Goal: Information Seeking & Learning: Learn about a topic

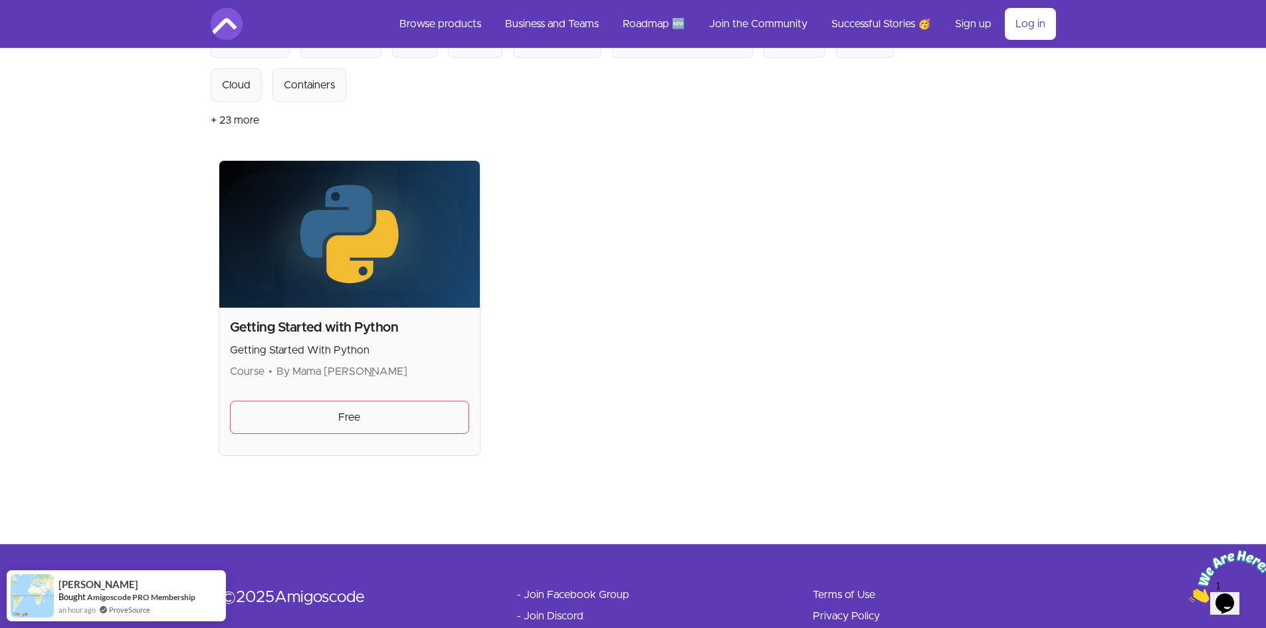
scroll to position [199, 0]
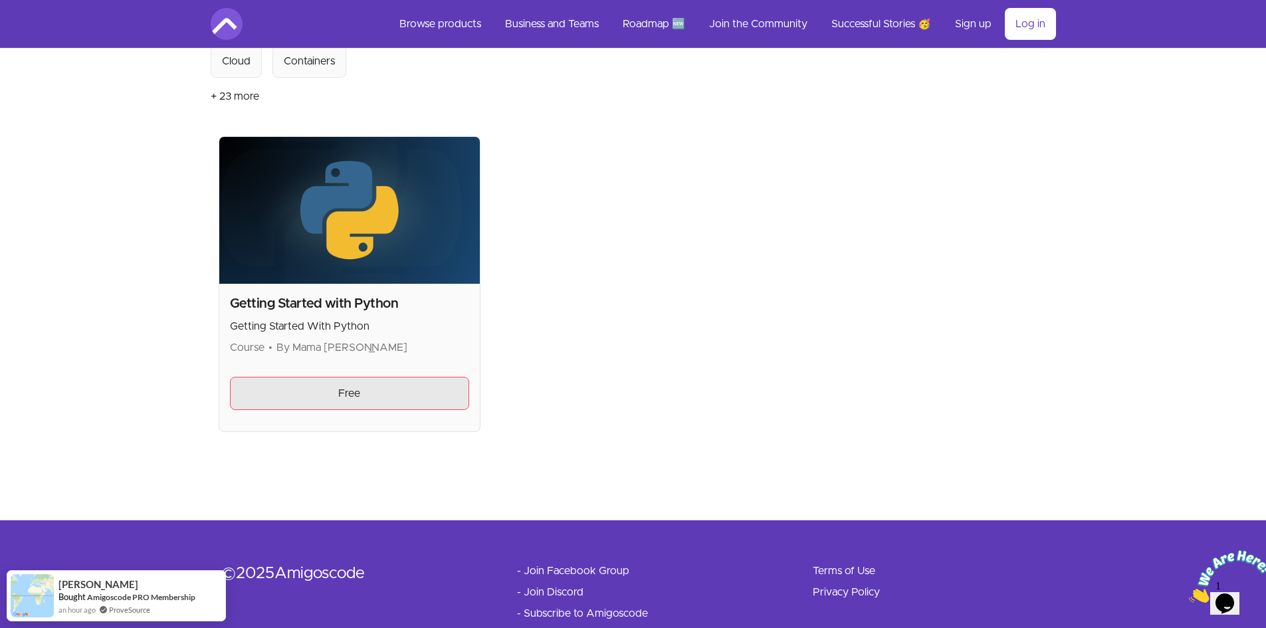
type input "python"
click at [360, 395] on link "Free" at bounding box center [350, 393] width 240 height 33
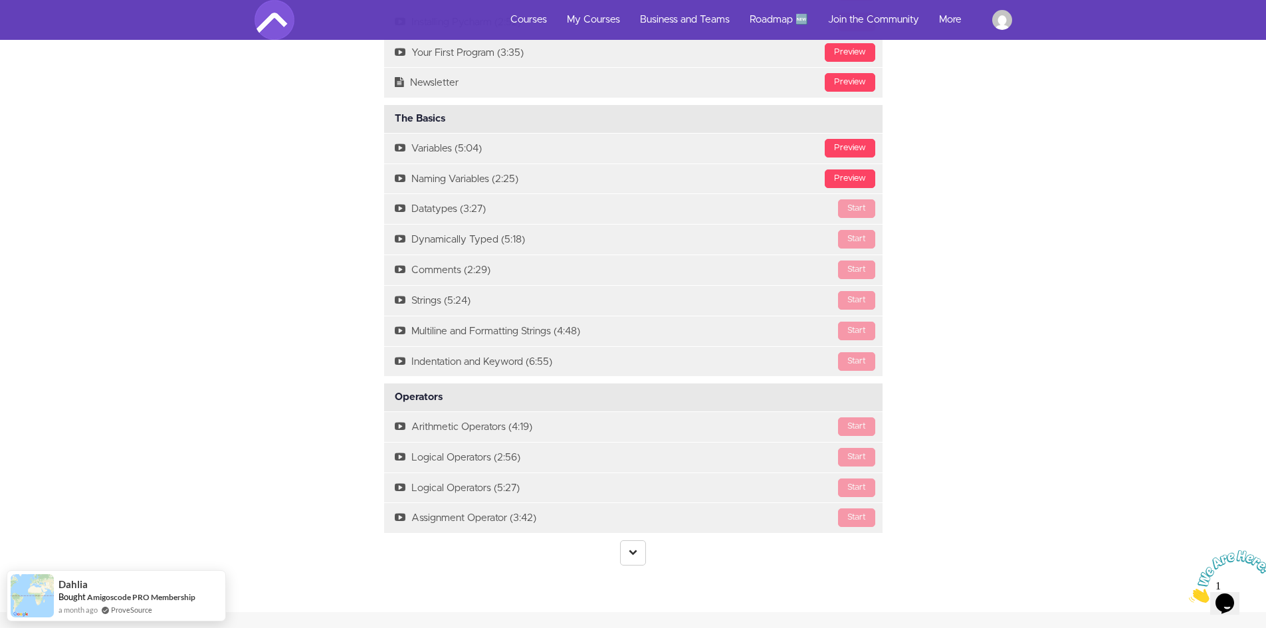
scroll to position [1395, 0]
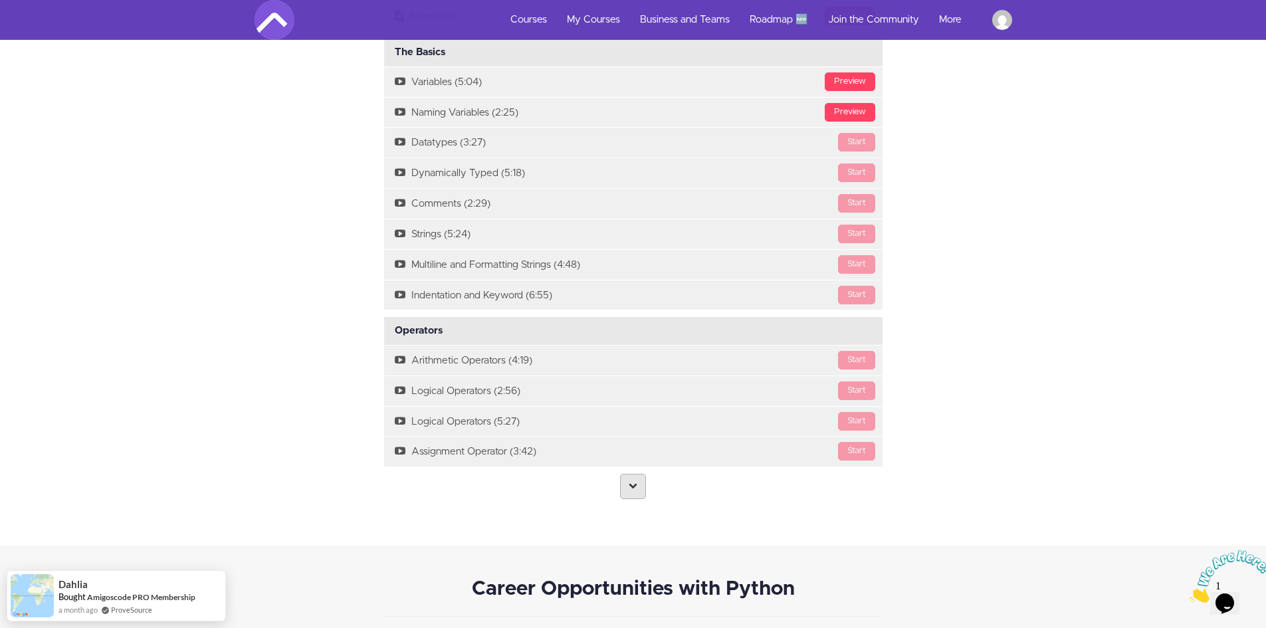
click at [635, 482] on icon at bounding box center [633, 485] width 9 height 9
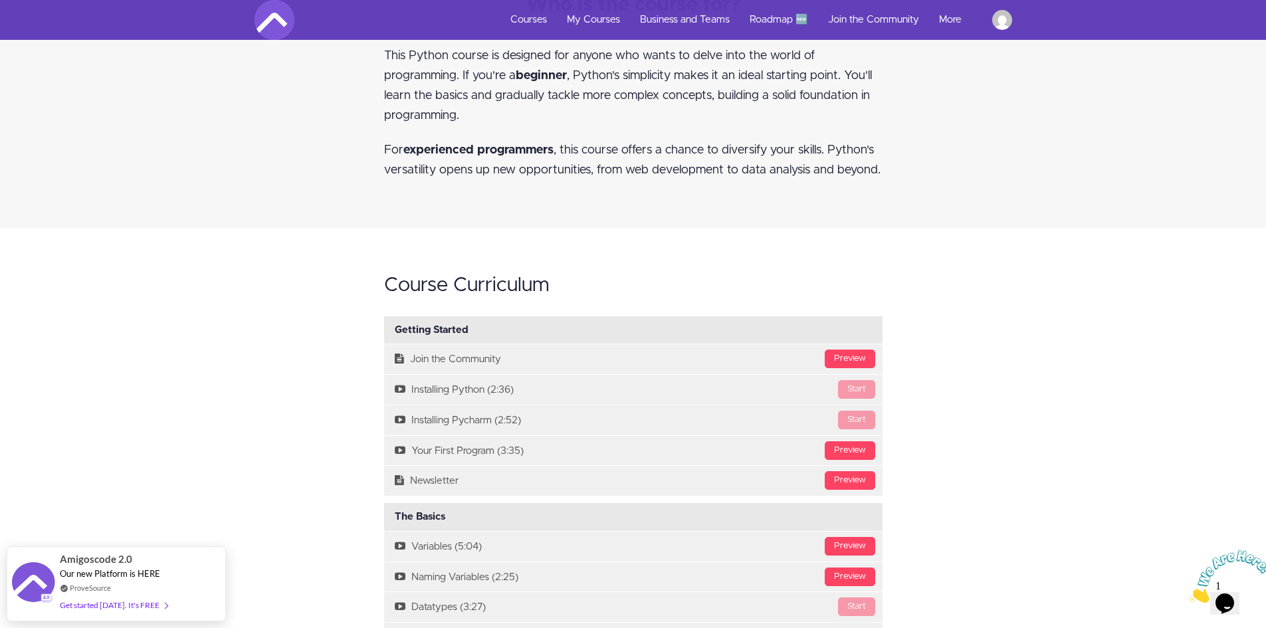
scroll to position [930, 0]
click at [994, 17] on img at bounding box center [1002, 20] width 20 height 20
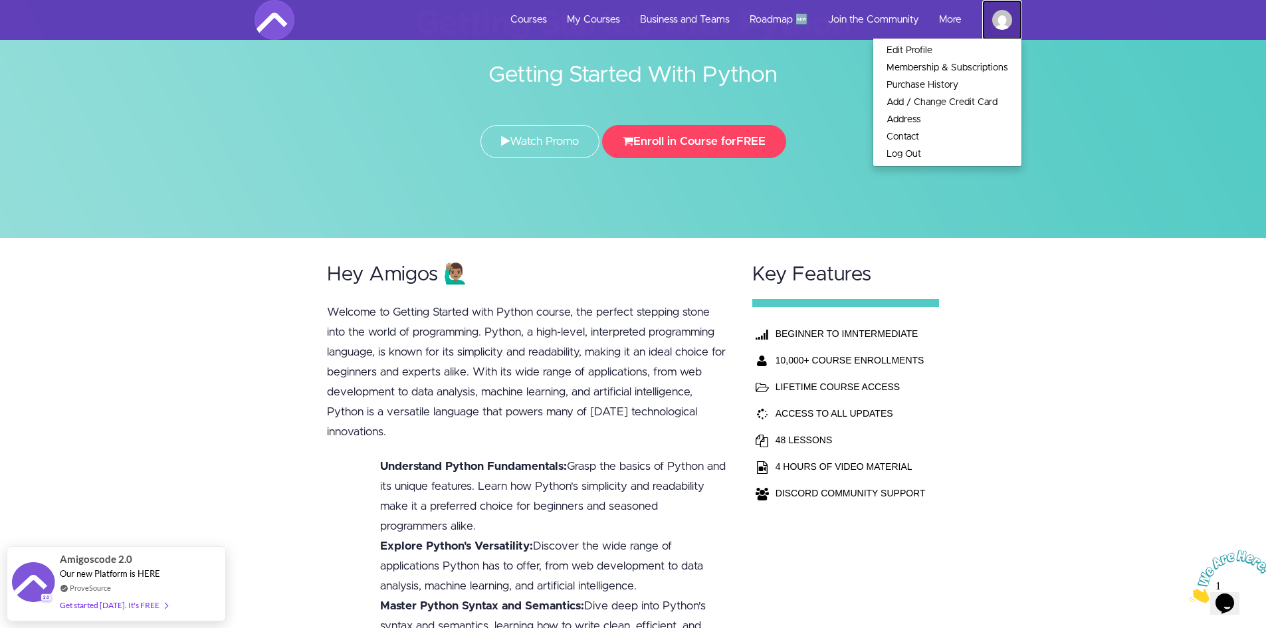
scroll to position [0, 0]
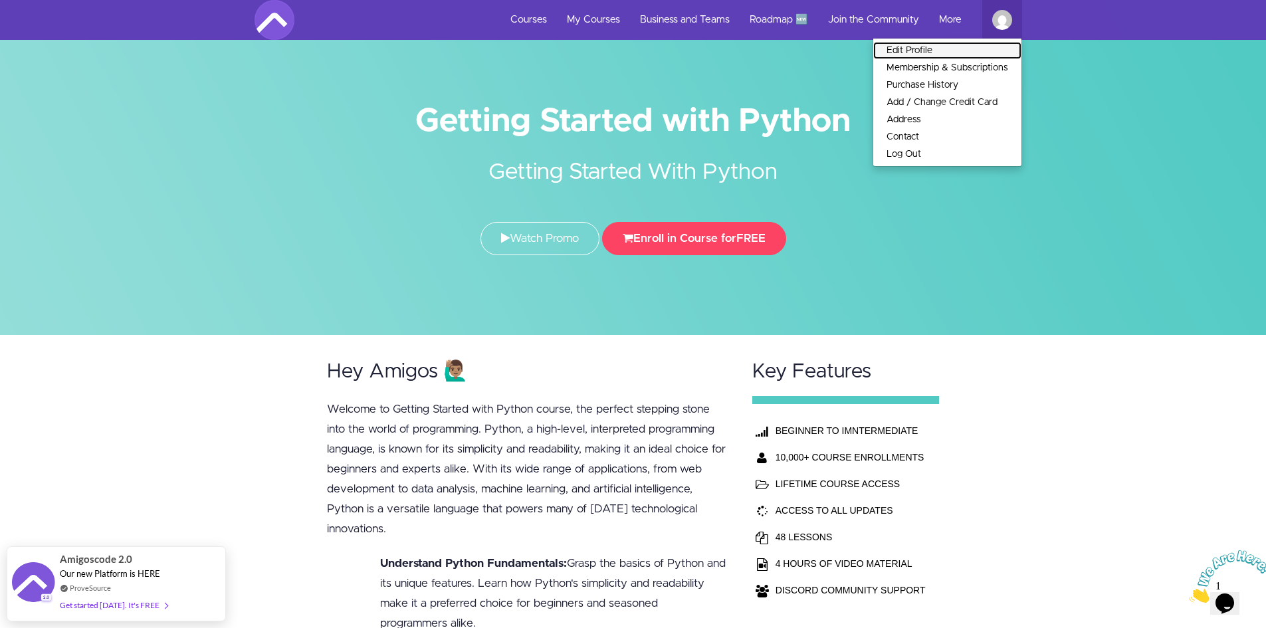
click at [936, 43] on link "Edit Profile" at bounding box center [947, 50] width 148 height 17
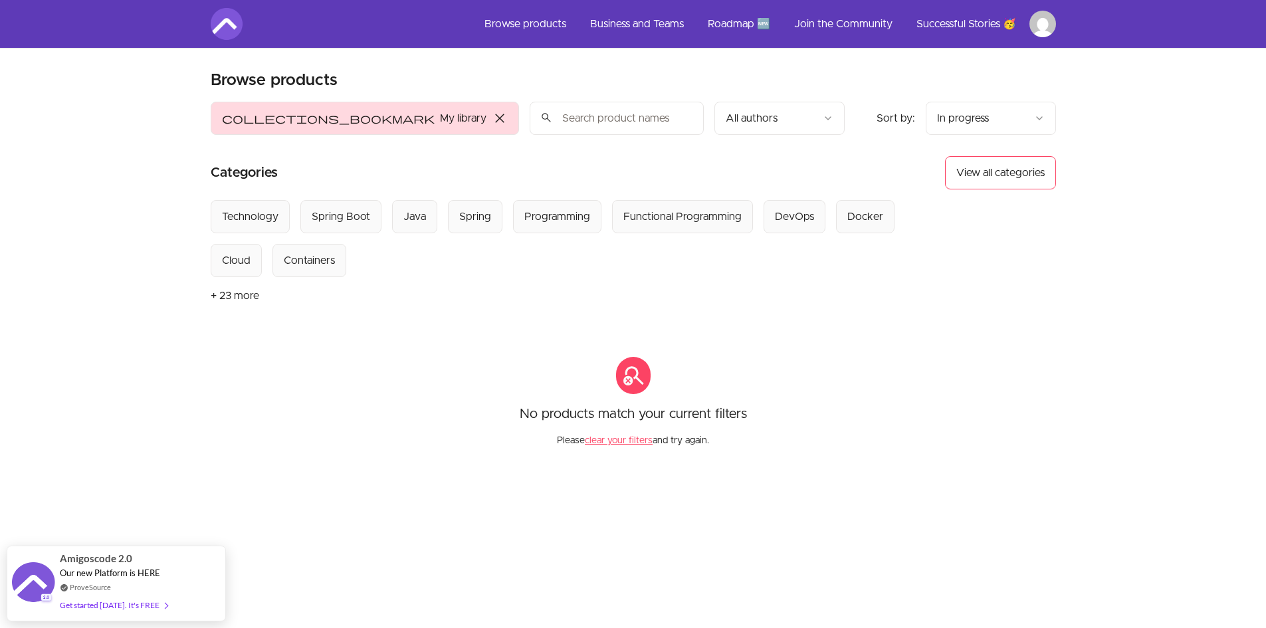
click at [492, 119] on span "close" at bounding box center [500, 118] width 16 height 16
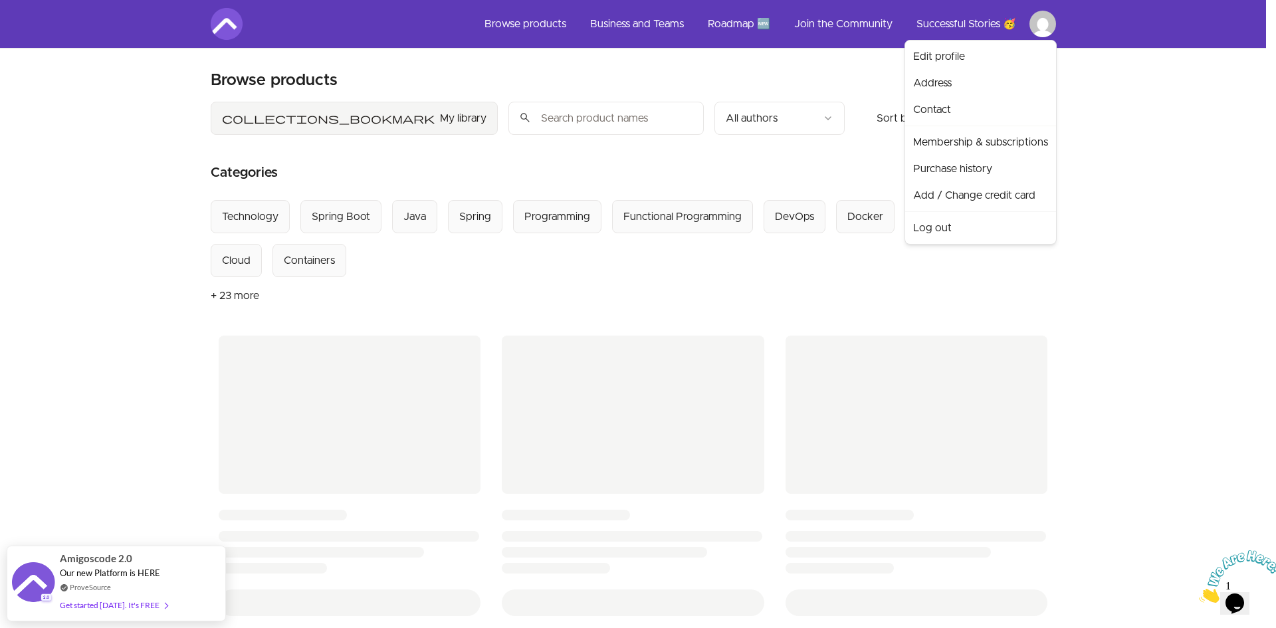
click at [1047, 21] on html "Skip to main content Main menu Includes navigation links and user settings Brow…" at bounding box center [638, 563] width 1276 height 1126
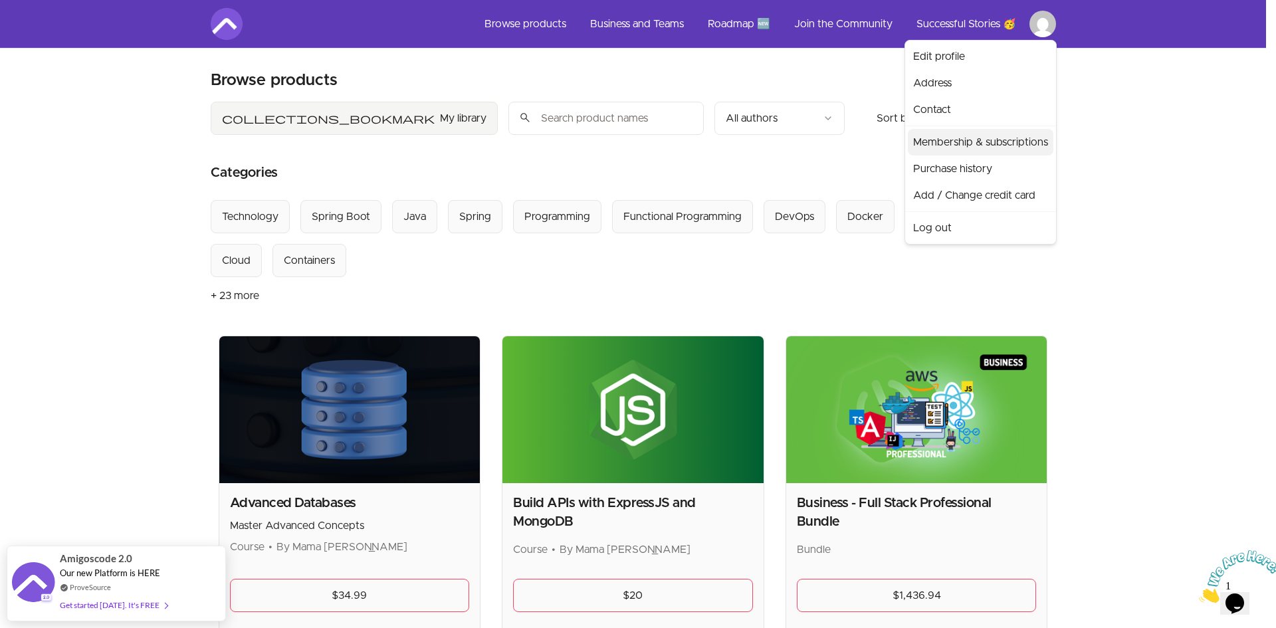
click at [1009, 136] on link "Membership & subscriptions" at bounding box center [981, 142] width 146 height 27
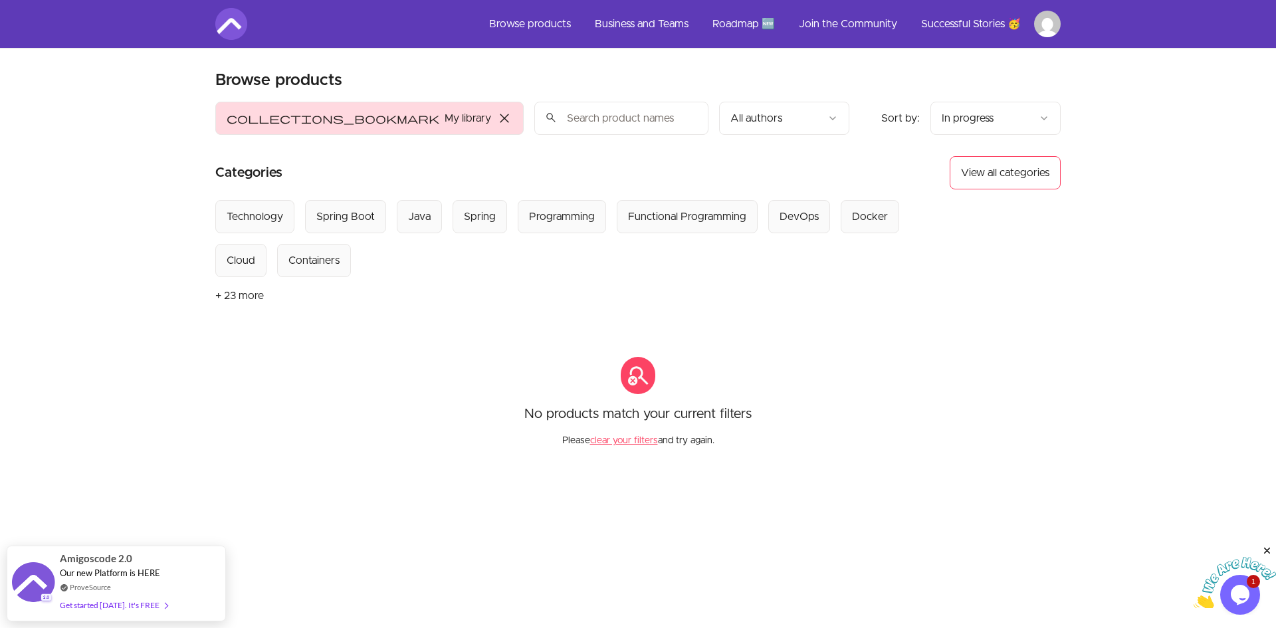
click at [724, 121] on html "Skip to main content Main menu Includes navigation links and user settings Brow…" at bounding box center [638, 431] width 1276 height 863
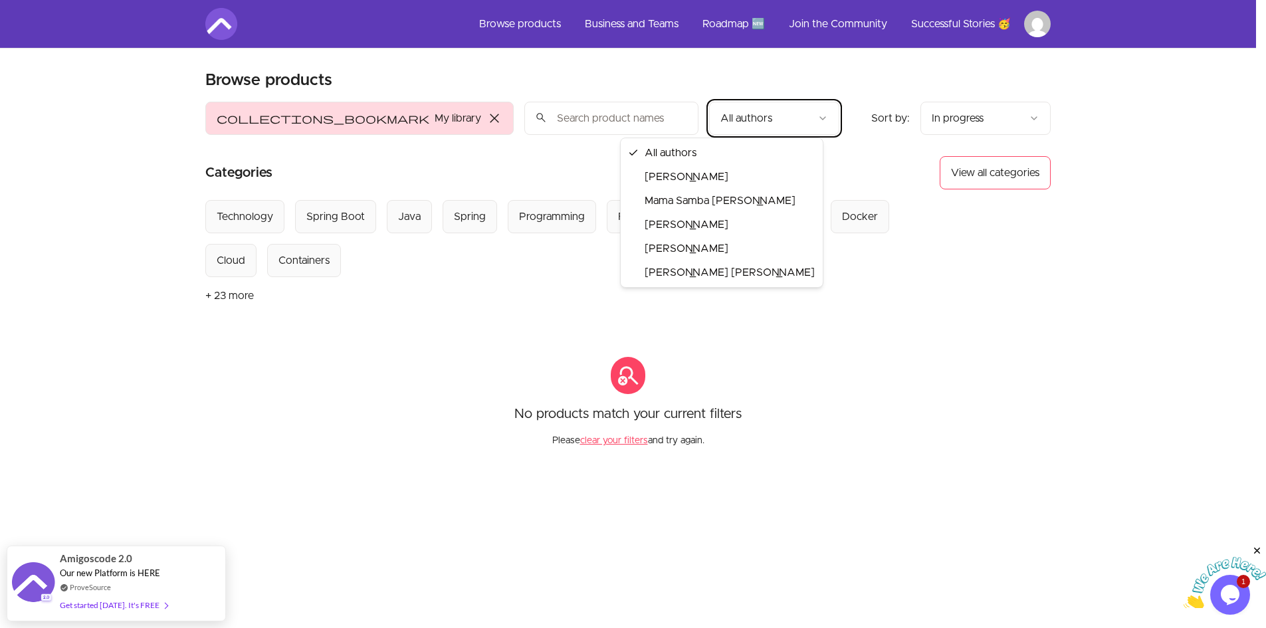
click at [1023, 117] on html "Skip to main content Main menu Includes navigation links and user settings Brow…" at bounding box center [633, 431] width 1266 height 863
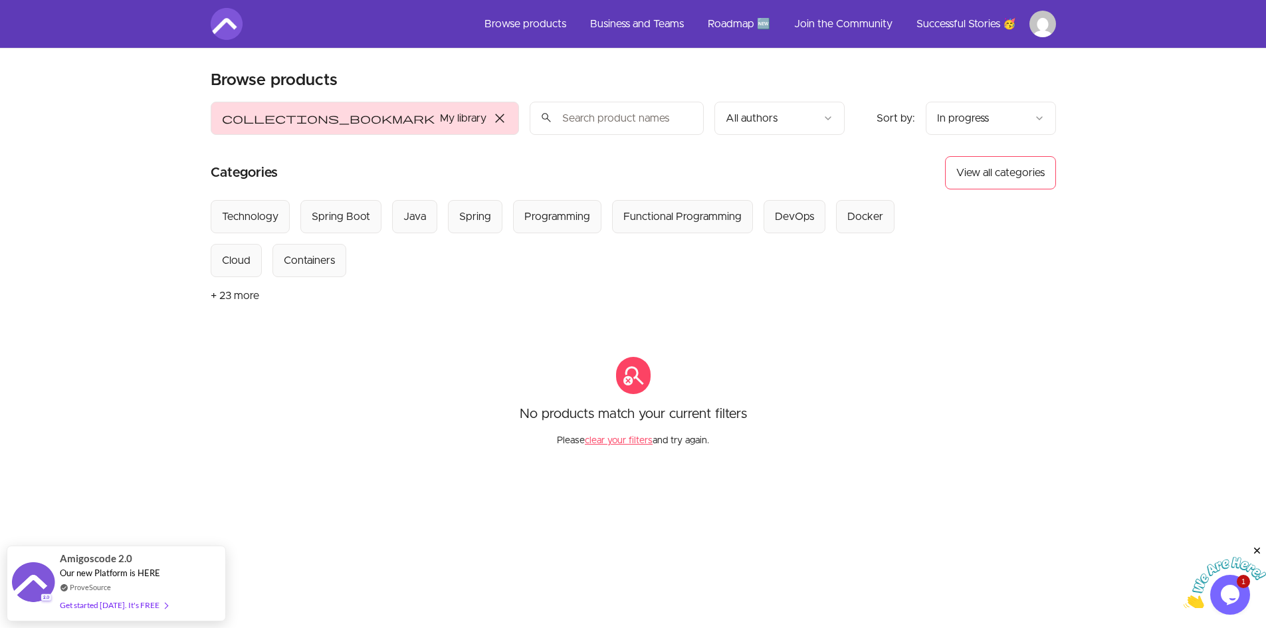
click at [1033, 116] on html "Skip to main content Main menu Includes navigation links and user settings Brow…" at bounding box center [633, 431] width 1266 height 863
click at [225, 294] on button "+ 23 more" at bounding box center [235, 295] width 49 height 37
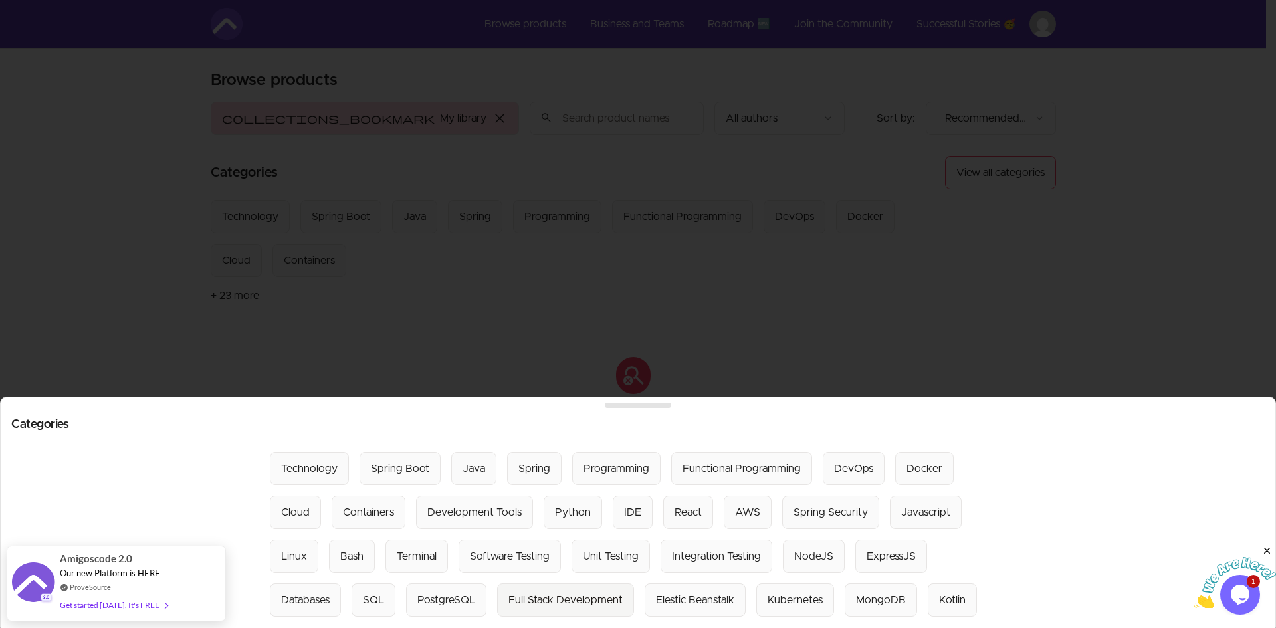
click at [561, 583] on Development "Full Stack Development" at bounding box center [565, 599] width 137 height 33
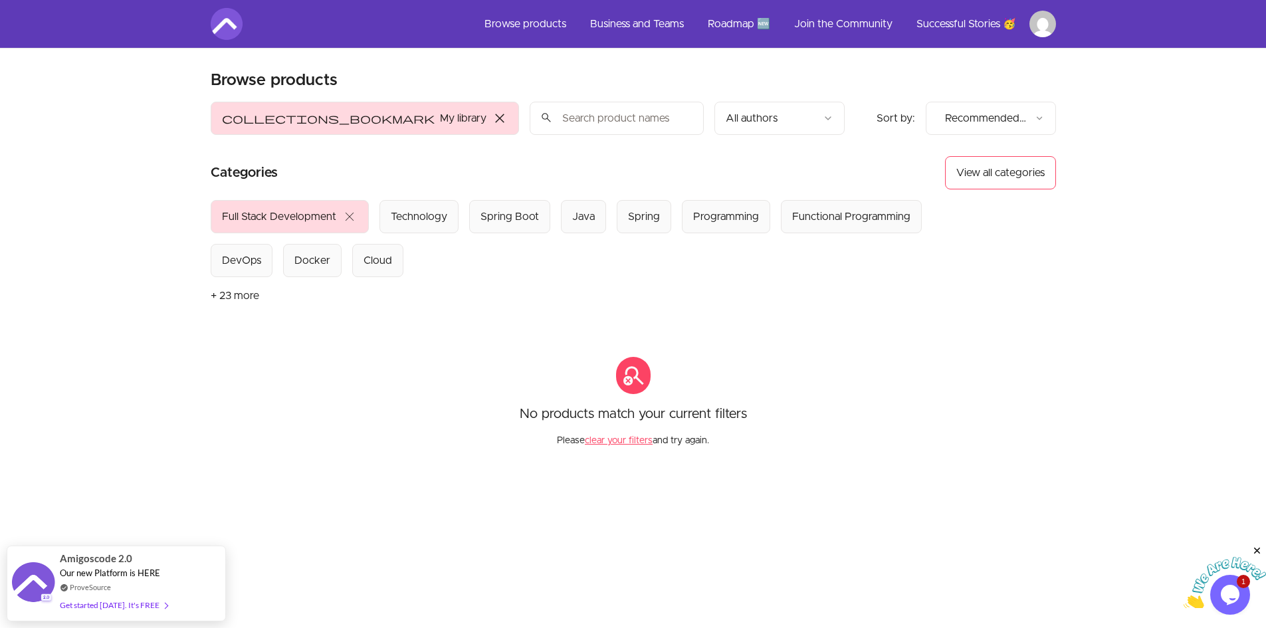
click at [492, 120] on span "close" at bounding box center [500, 118] width 16 height 16
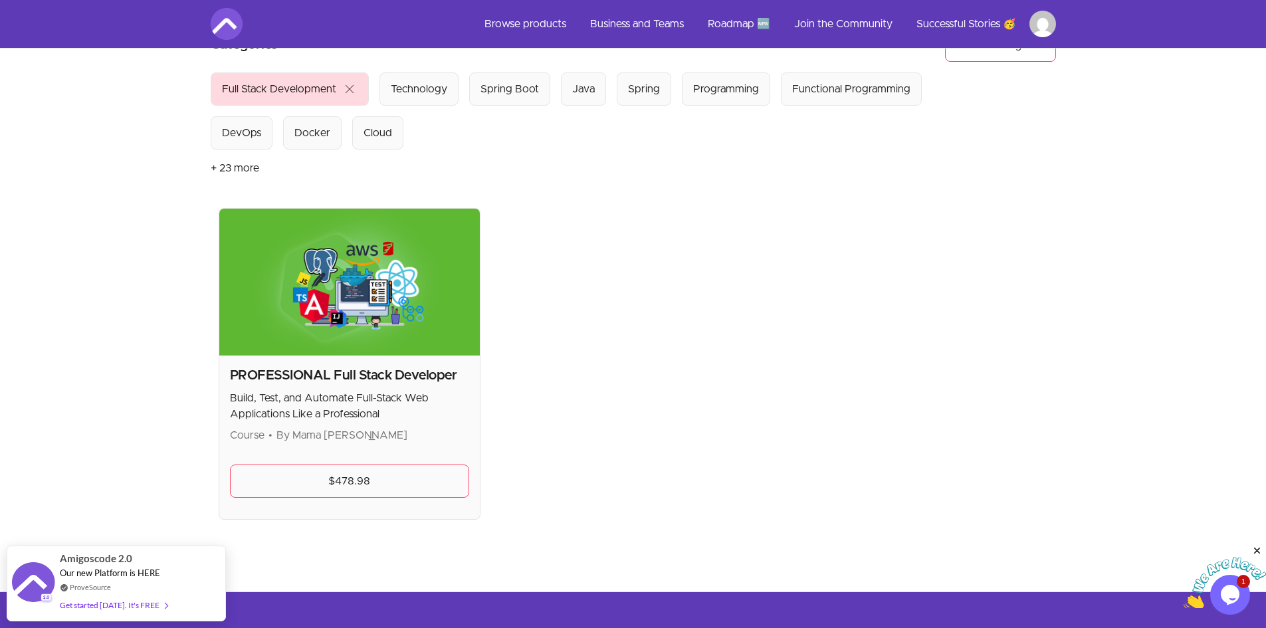
scroll to position [133, 0]
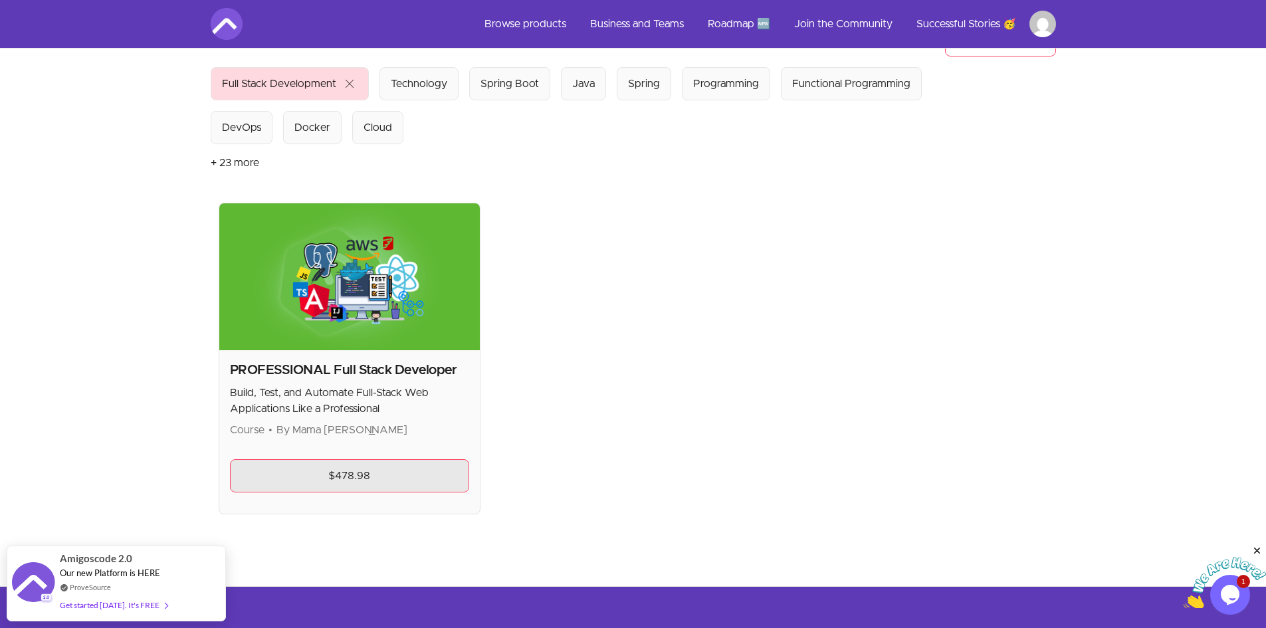
click at [347, 470] on link "$478.98" at bounding box center [350, 475] width 240 height 33
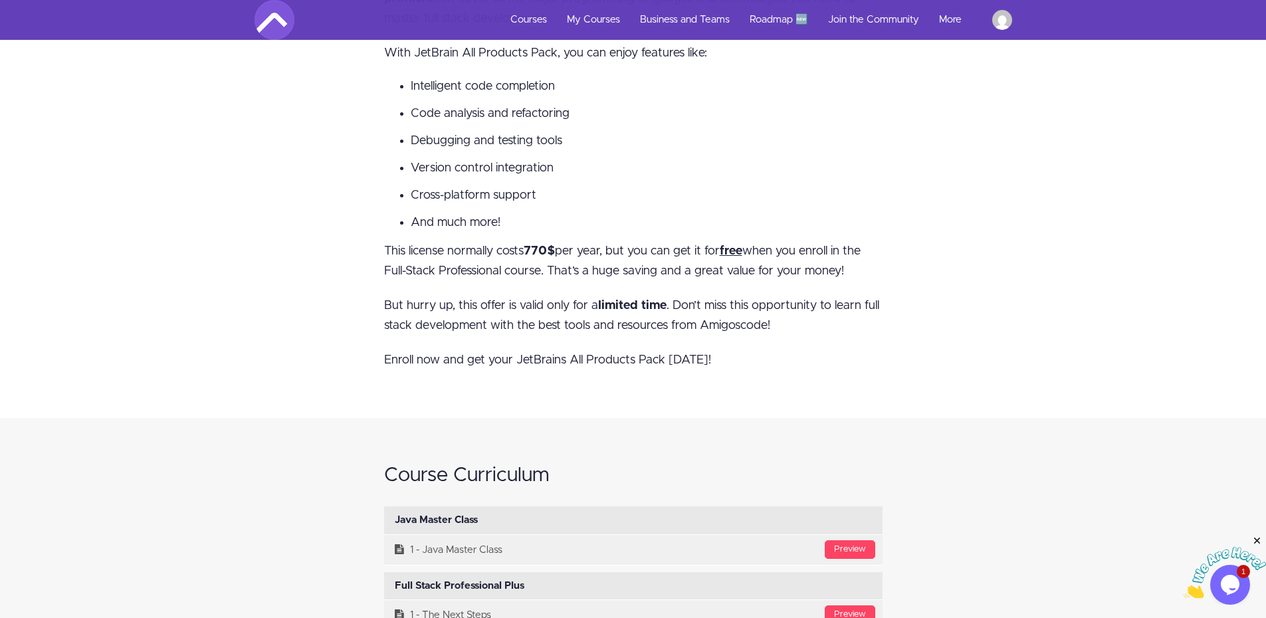
scroll to position [4851, 0]
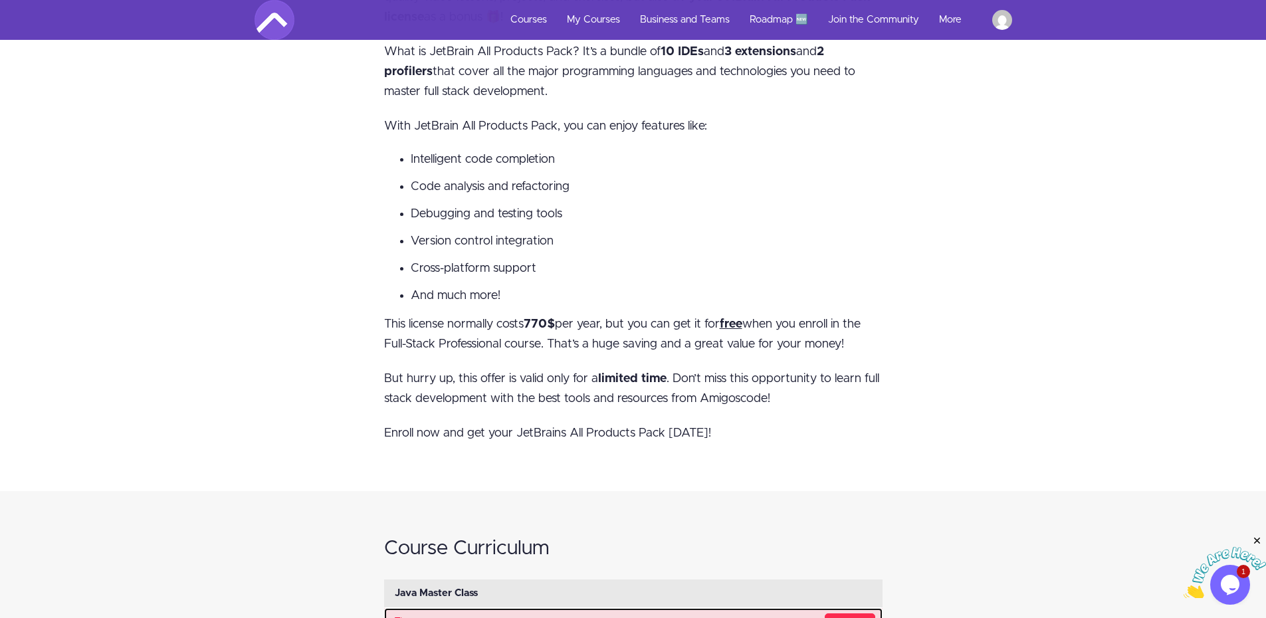
click at [841, 613] on div "Preview" at bounding box center [850, 622] width 51 height 19
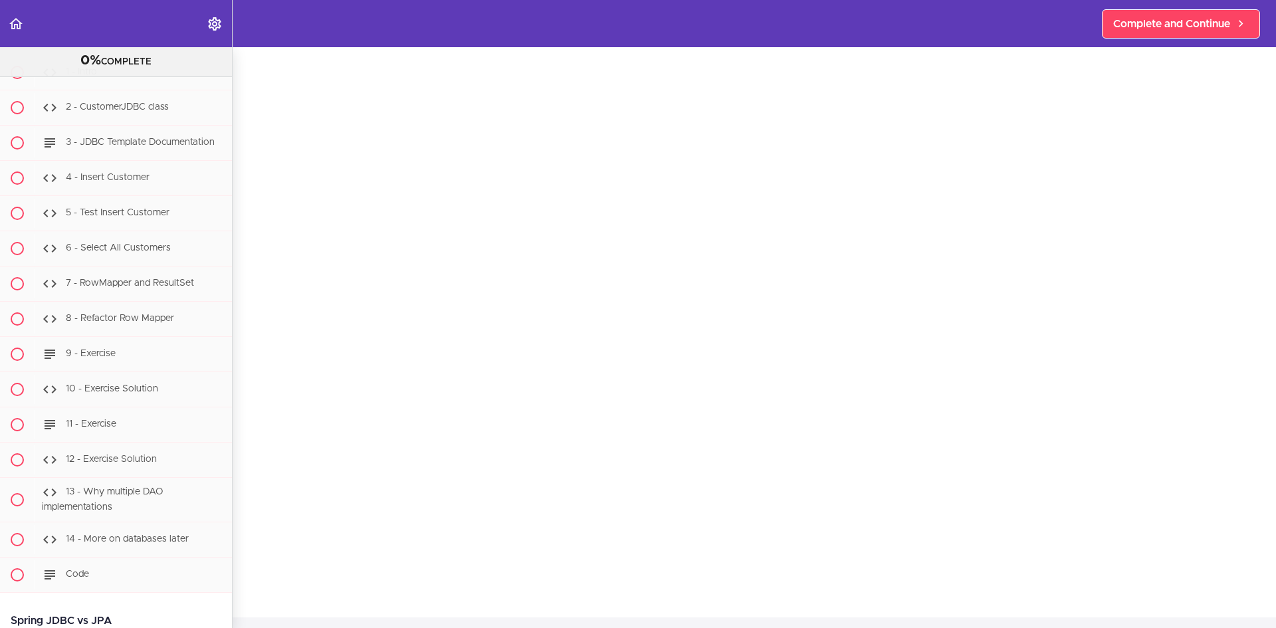
scroll to position [5355, 0]
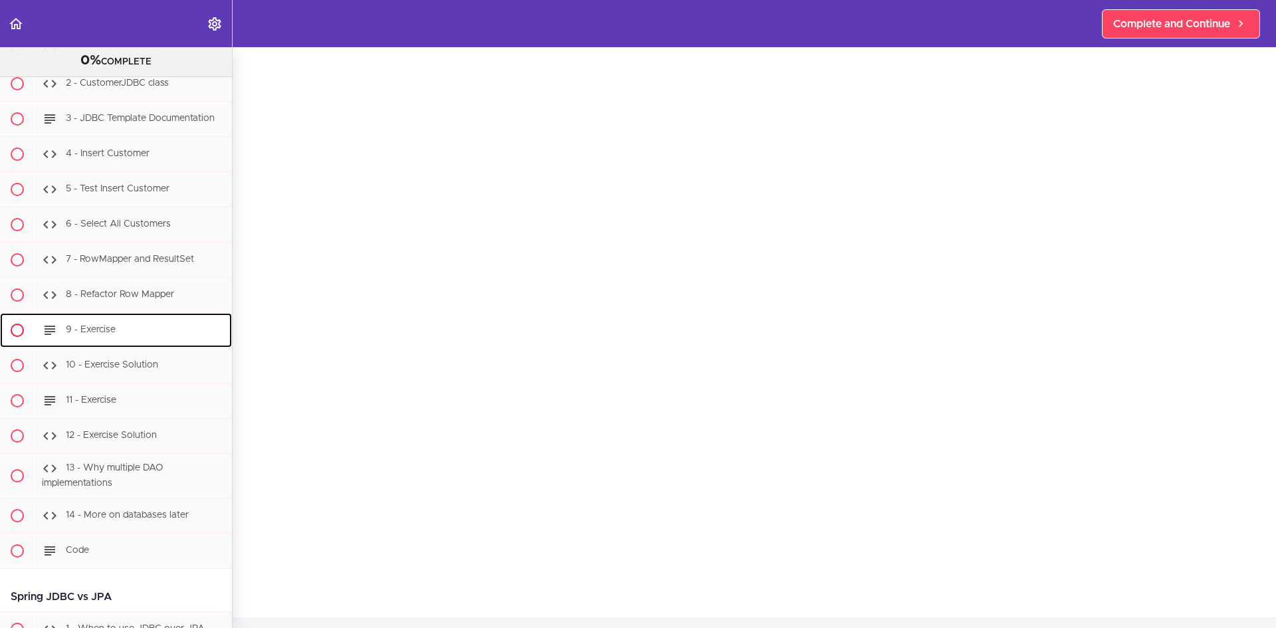
click at [94, 335] on span "9 - Exercise" at bounding box center [91, 330] width 50 height 9
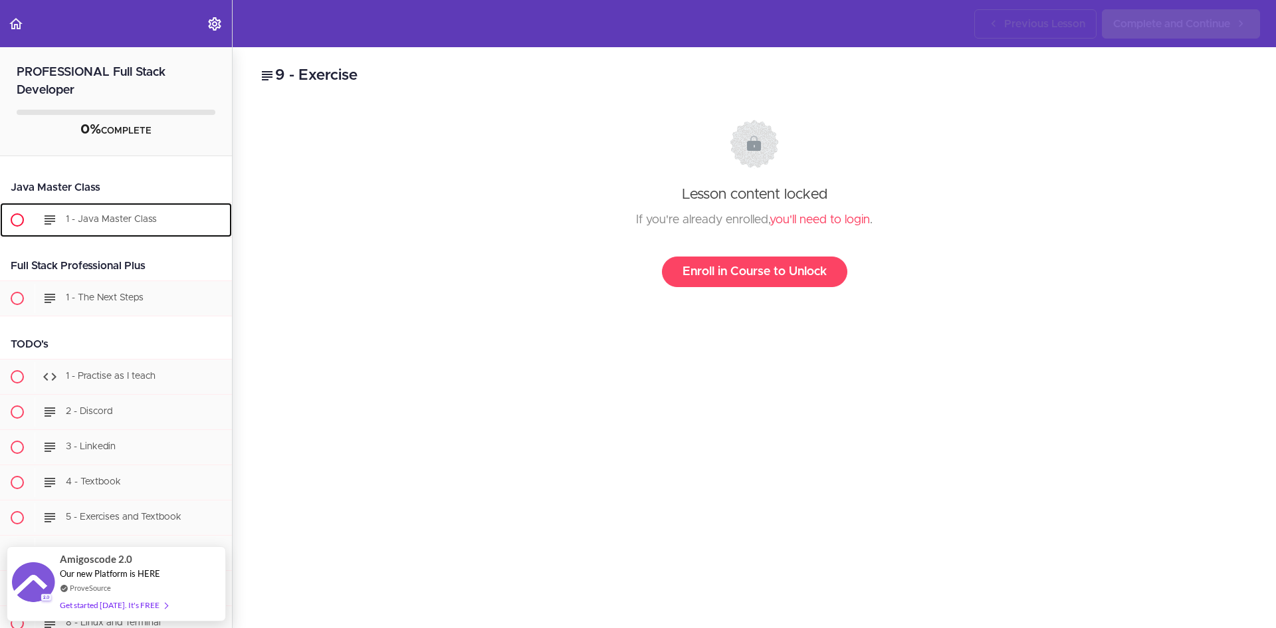
click at [139, 219] on span "1 - Java Master Class" at bounding box center [111, 219] width 91 height 9
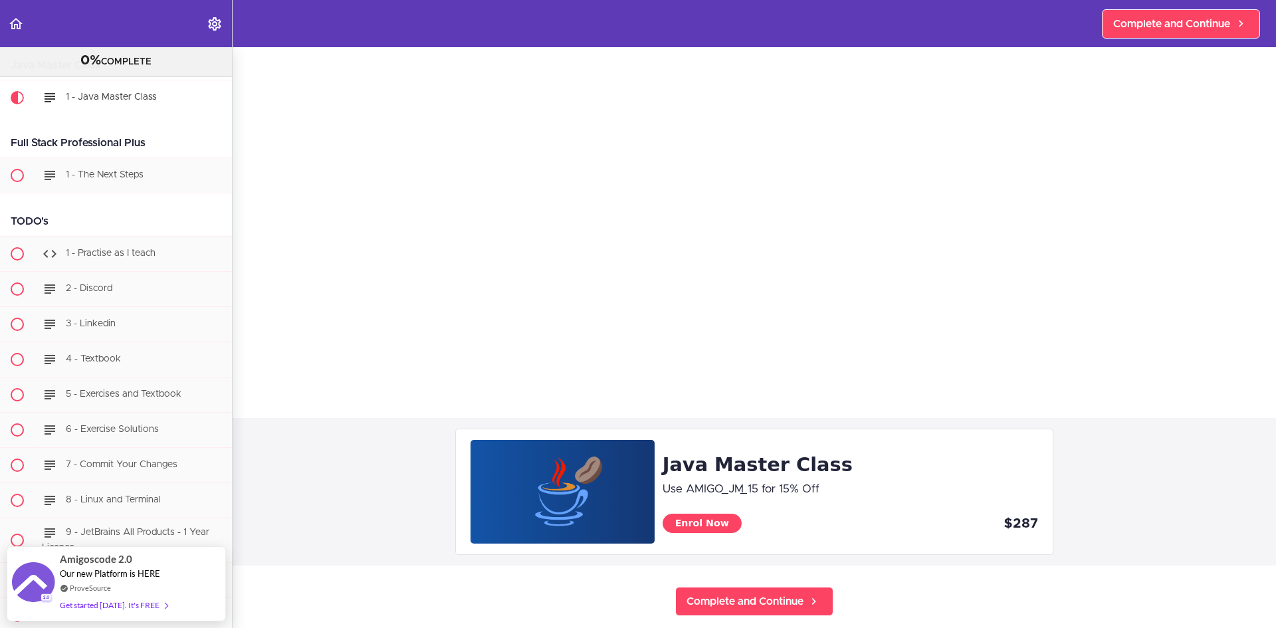
scroll to position [133, 0]
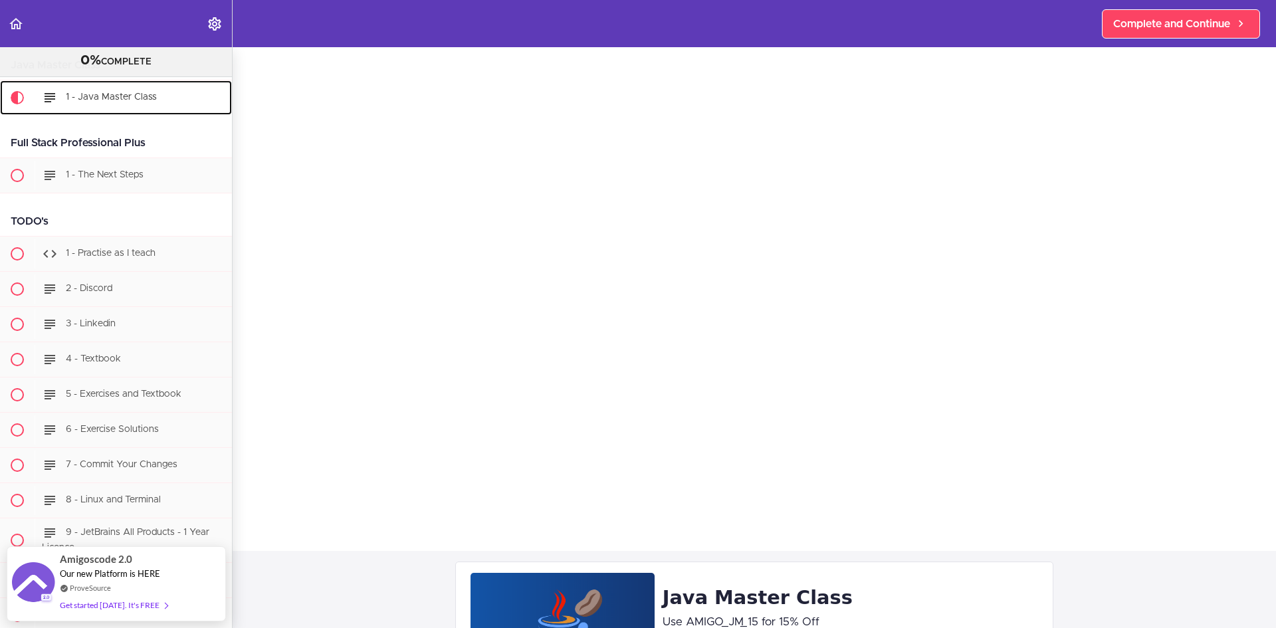
click at [92, 100] on span "1 - Java Master Class" at bounding box center [111, 96] width 91 height 9
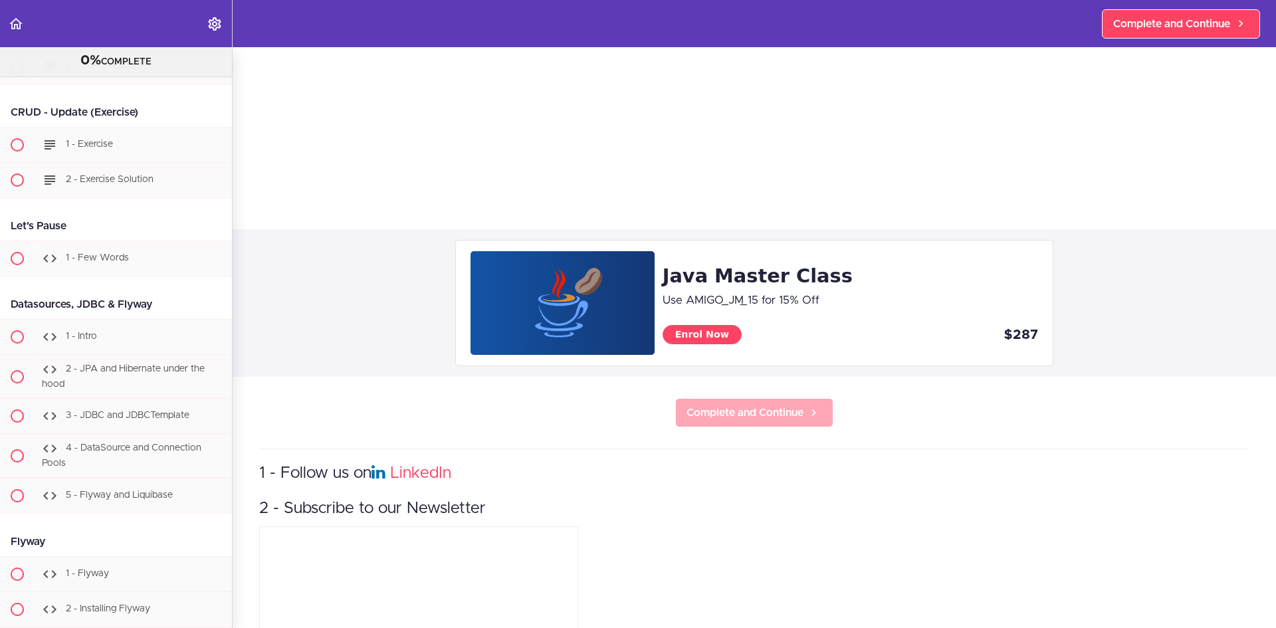
scroll to position [587, 0]
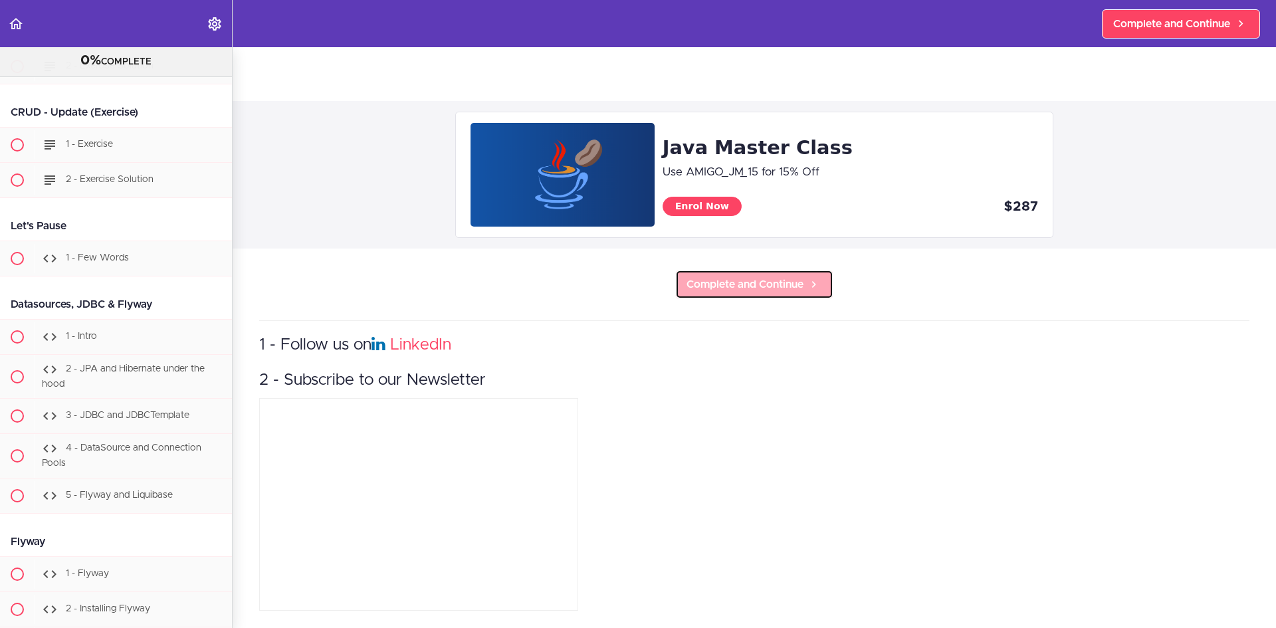
click at [758, 277] on span "Complete and Continue" at bounding box center [744, 284] width 117 height 16
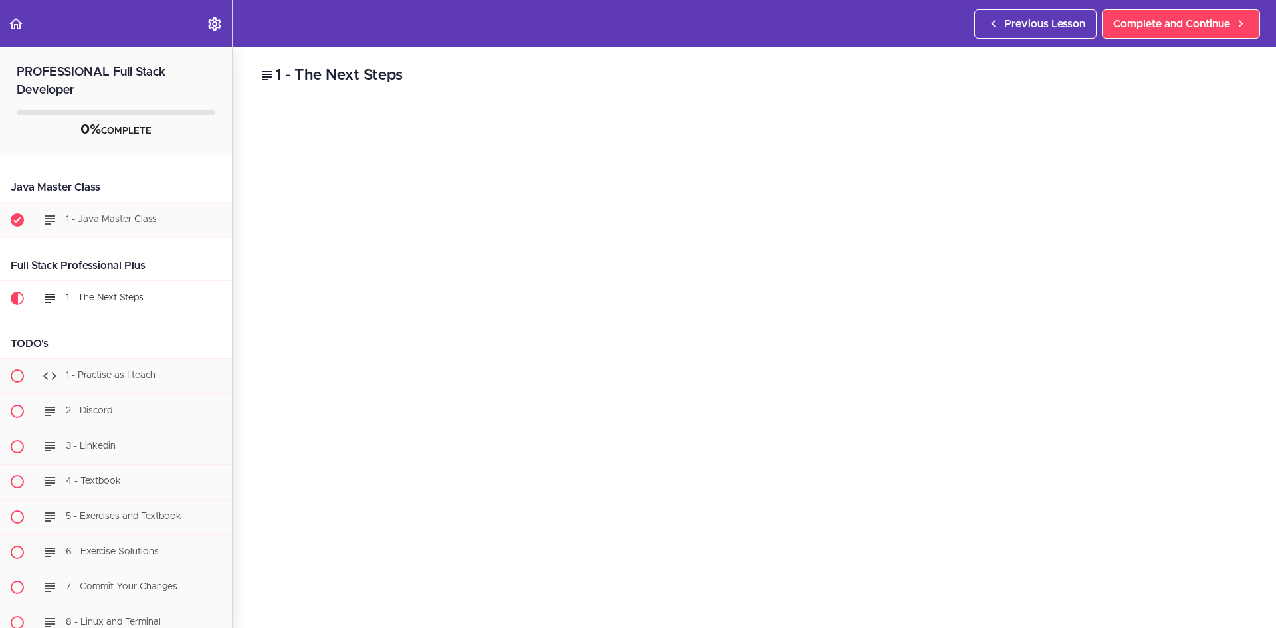
scroll to position [66, 0]
click at [1255, 404] on div "1 - The Next Steps Amigoscode Coaching Use code AMIGO_COACHING for 10% Off Star…" at bounding box center [754, 271] width 1043 height 581
click at [1152, 29] on span "Complete and Continue" at bounding box center [1171, 24] width 117 height 16
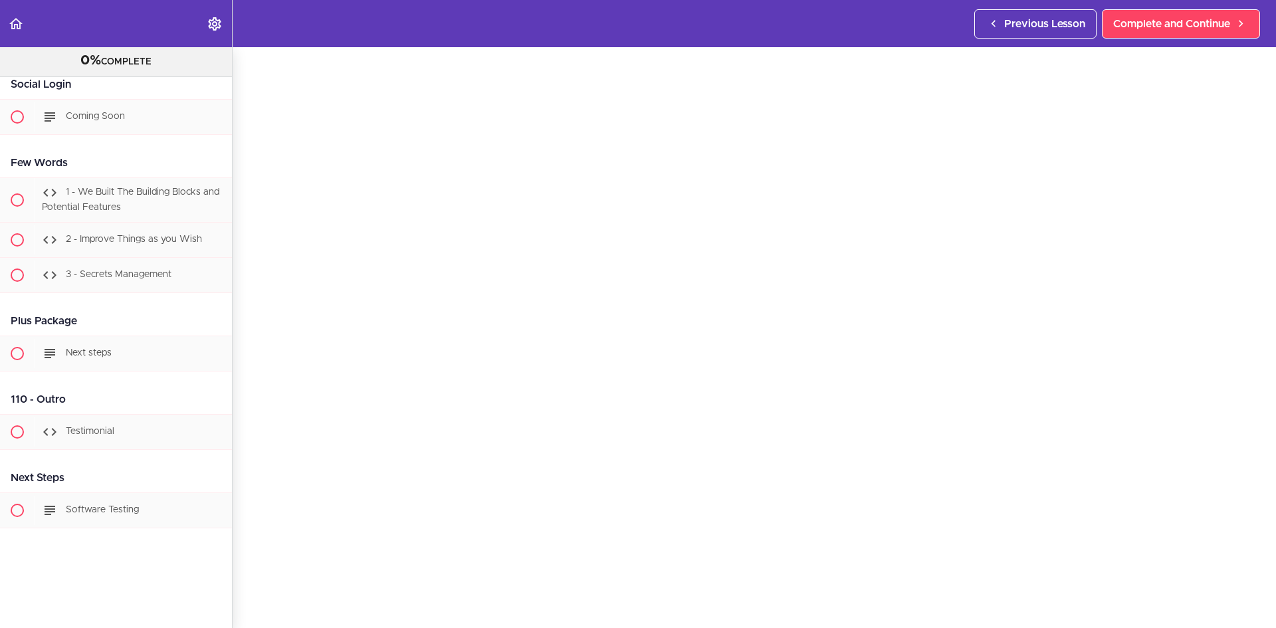
scroll to position [66, 0]
click at [1188, 15] on link "Complete and Continue" at bounding box center [1181, 23] width 158 height 29
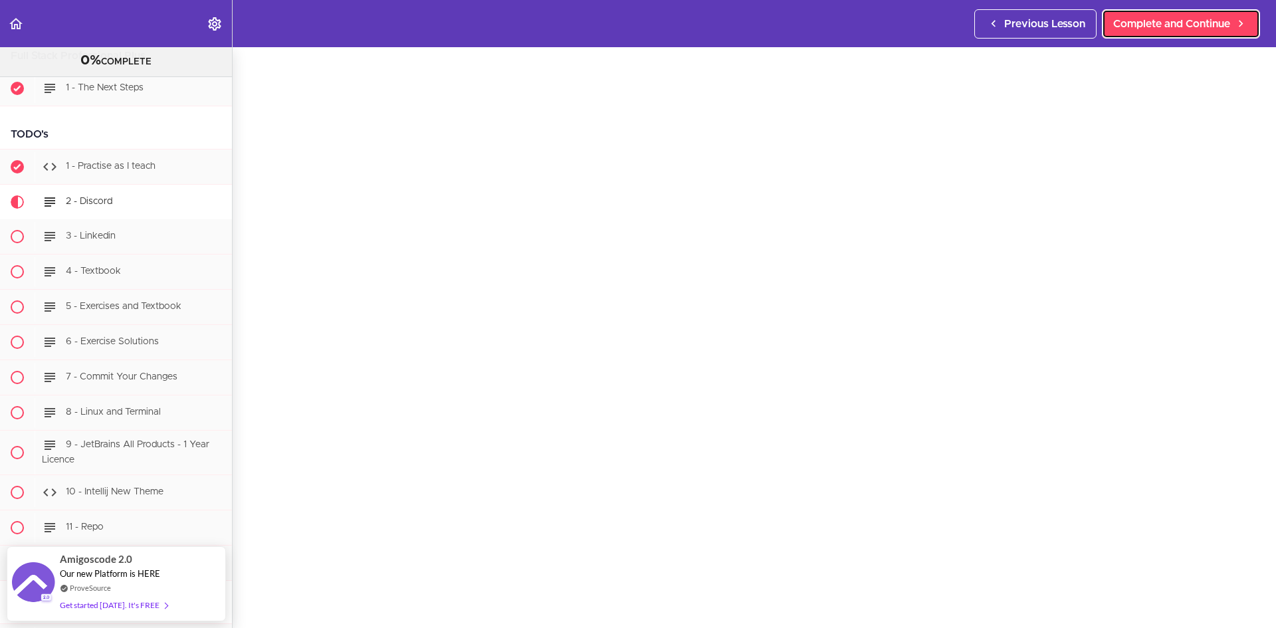
scroll to position [215, 0]
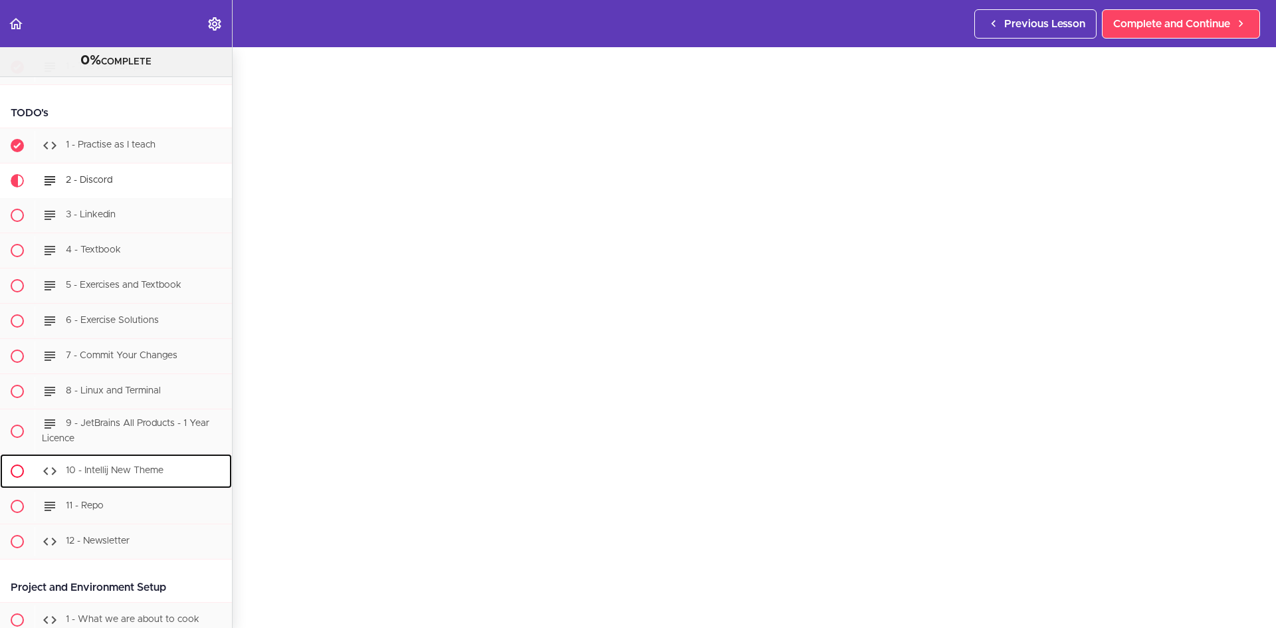
click at [148, 467] on span "10 - Intellij New Theme" at bounding box center [115, 470] width 98 height 9
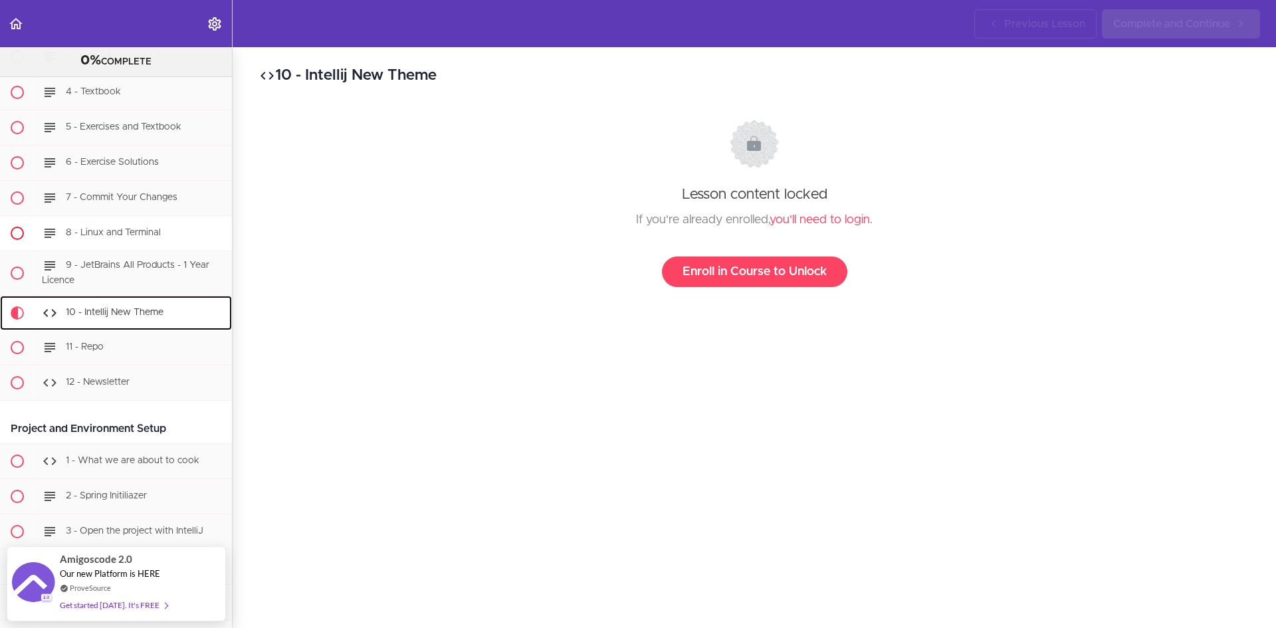
scroll to position [373, 0]
click at [137, 262] on span "9 - JetBrains All Products - 1 Year Licence" at bounding box center [125, 273] width 167 height 25
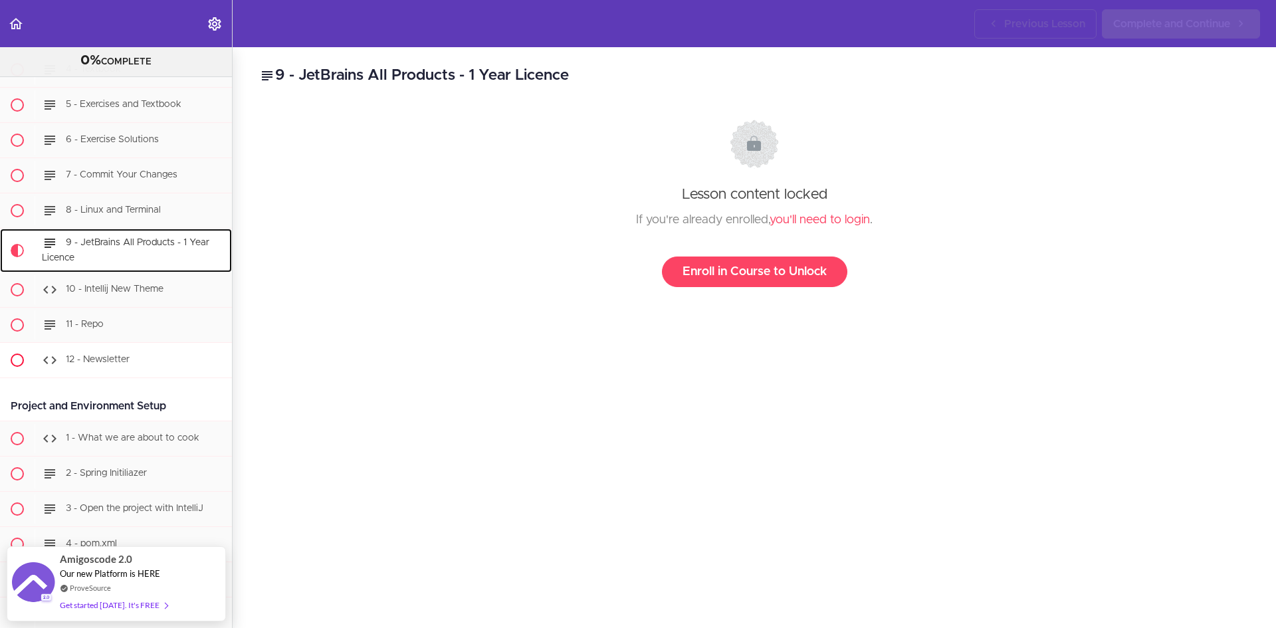
scroll to position [395, 0]
click at [132, 213] on span "8 - Linux and Terminal" at bounding box center [113, 211] width 95 height 9
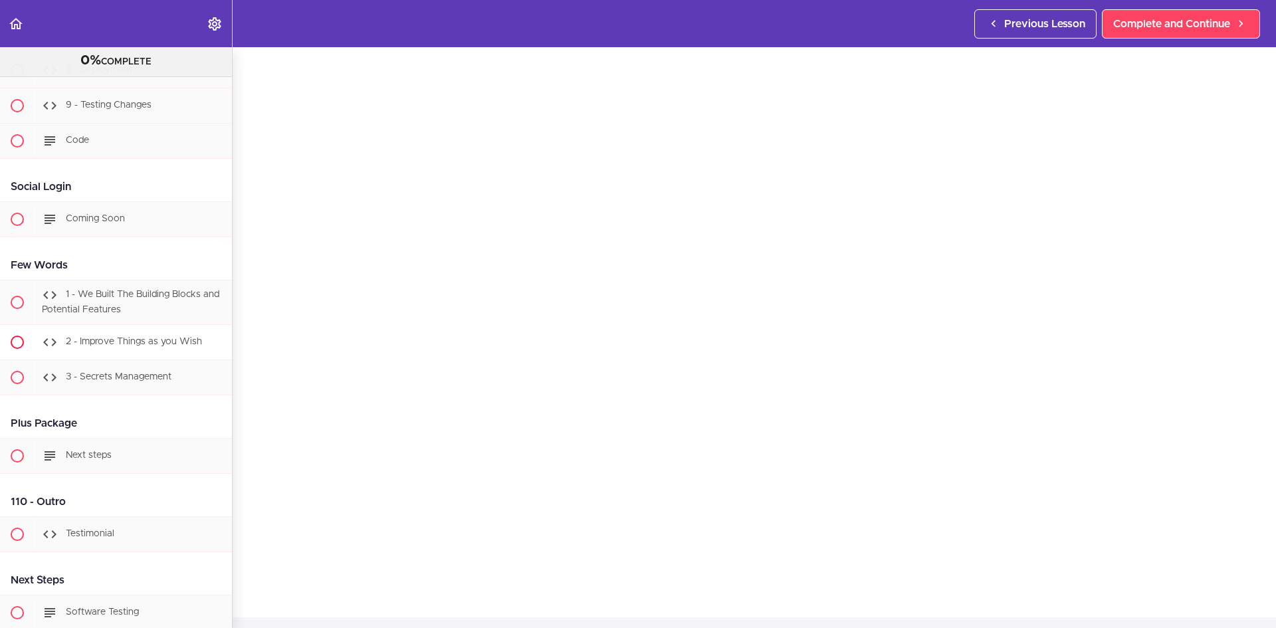
scroll to position [33514, 0]
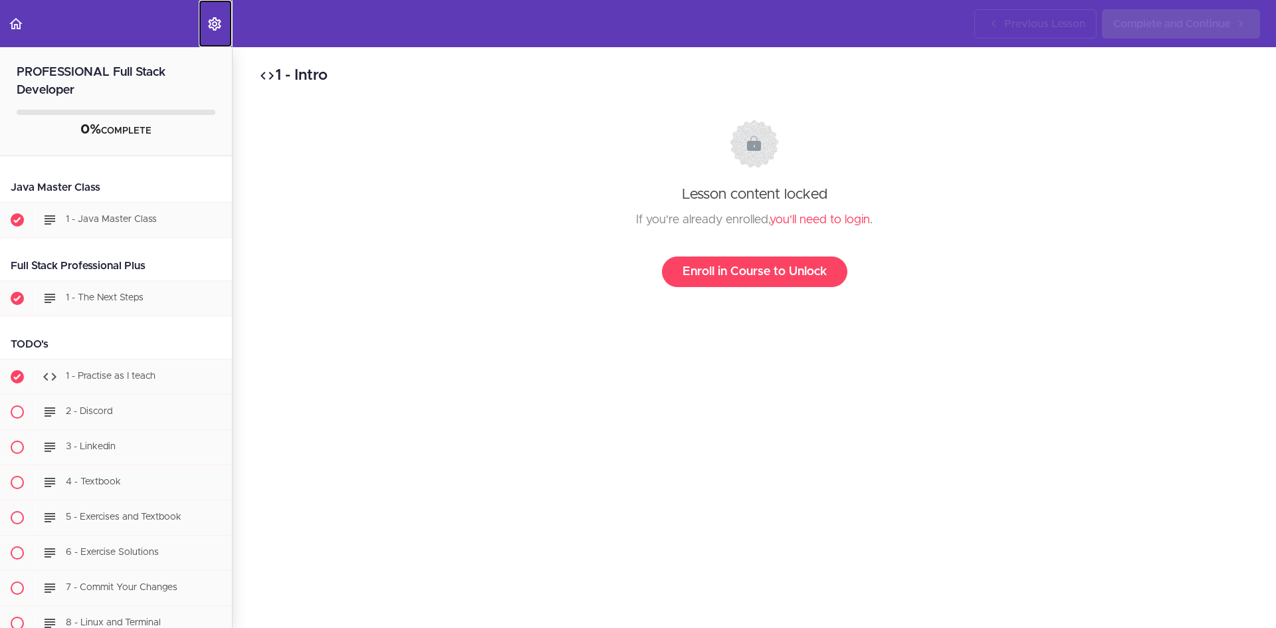
click at [217, 21] on icon "Settings Menu" at bounding box center [215, 24] width 16 height 16
click at [13, 24] on use "Back to course curriculum" at bounding box center [15, 23] width 13 height 11
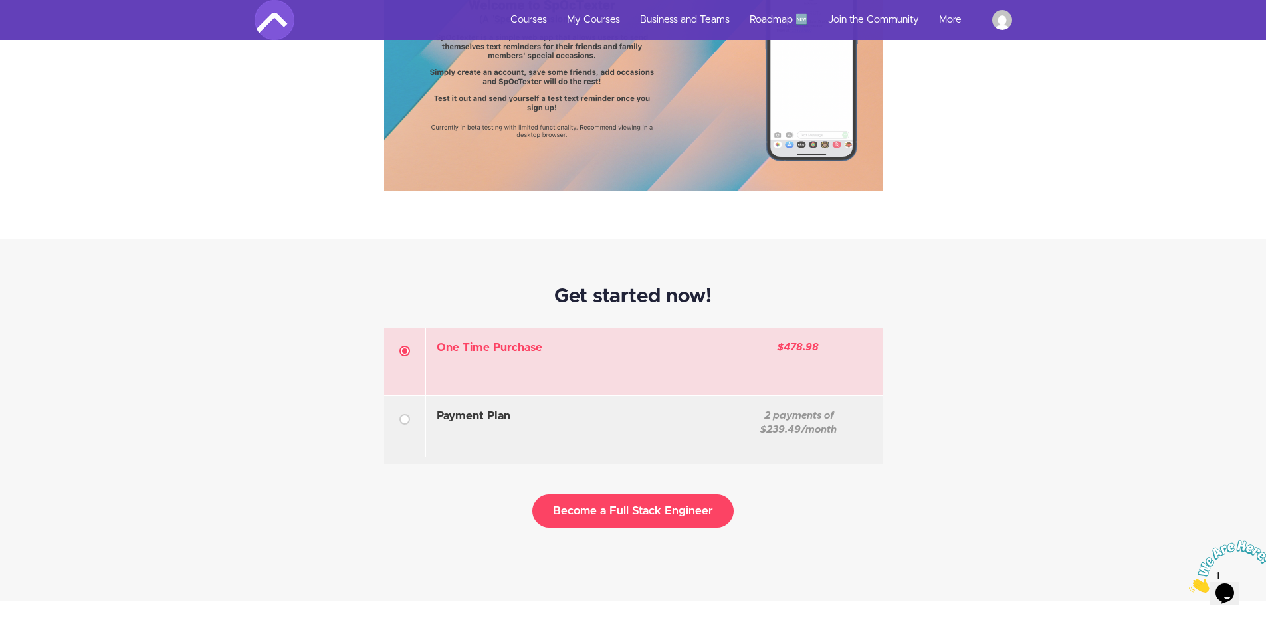
scroll to position [3920, 0]
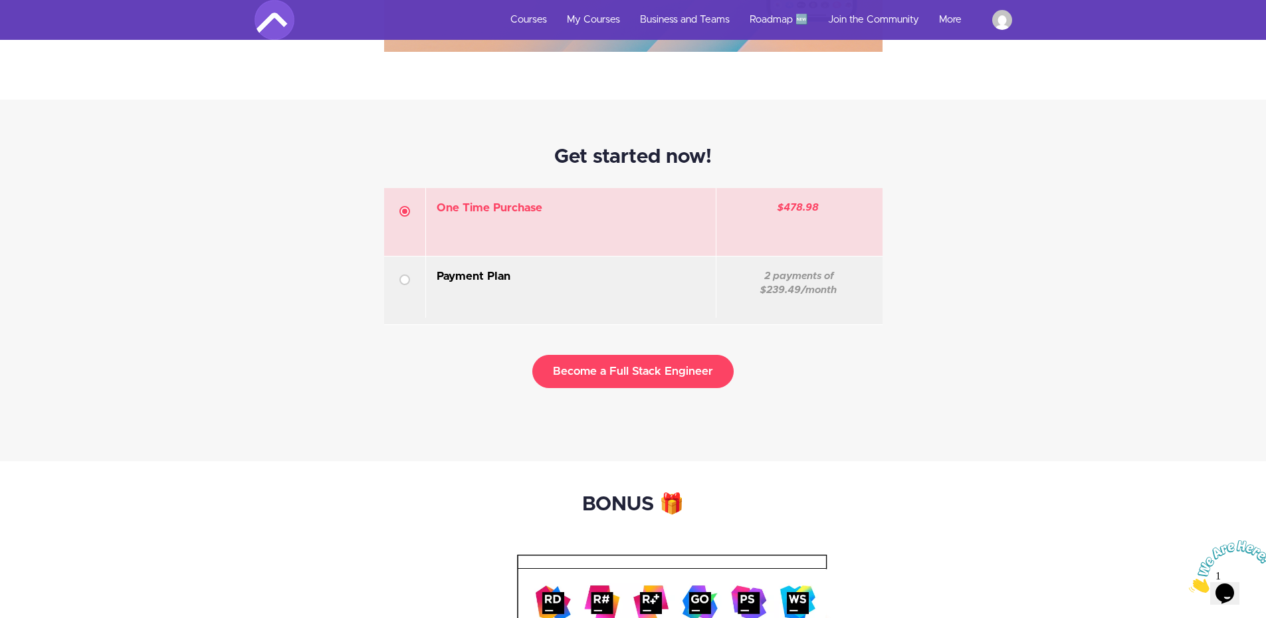
click at [401, 284] on div at bounding box center [404, 279] width 11 height 11
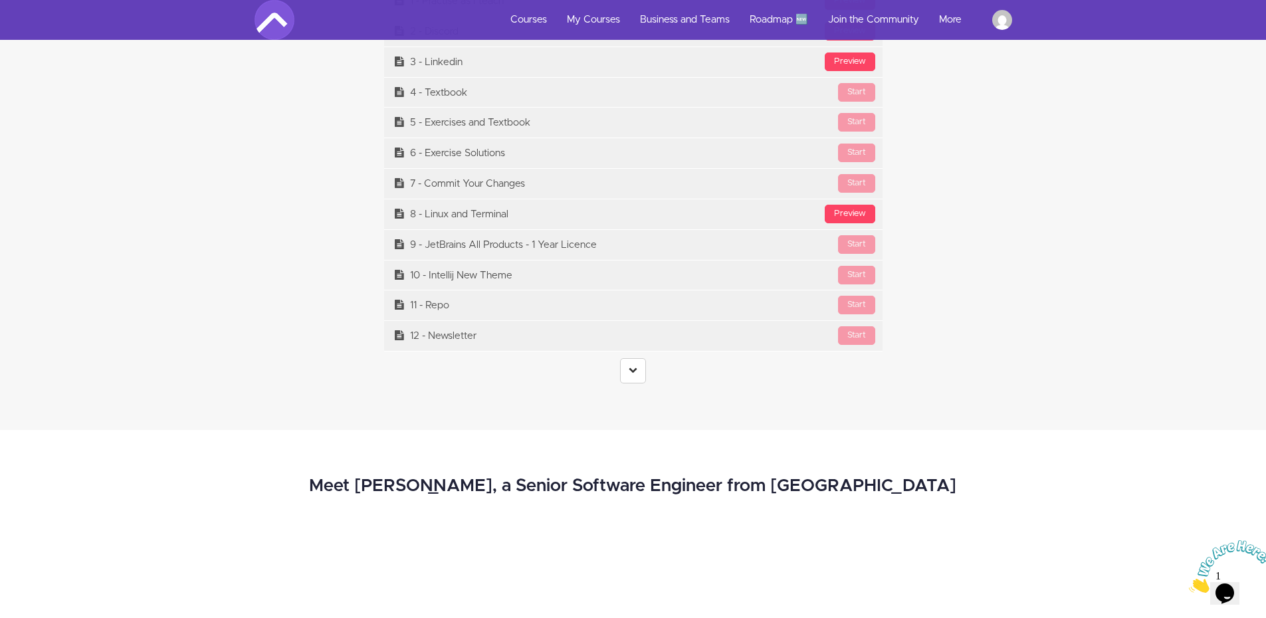
scroll to position [5648, 0]
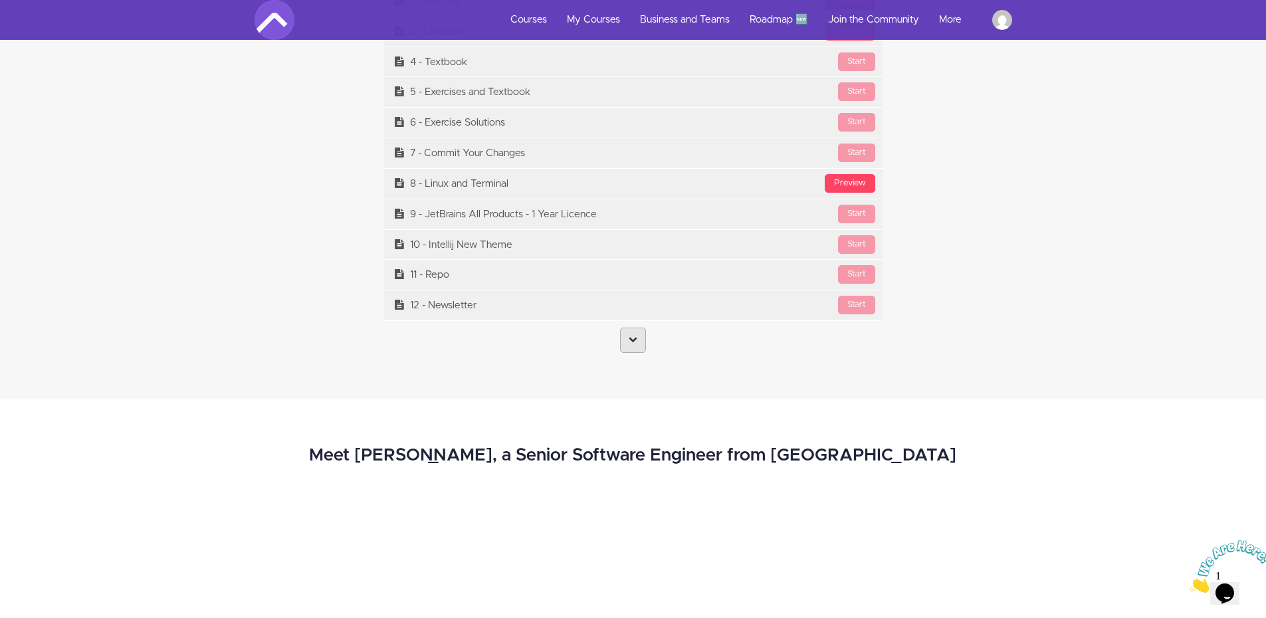
click at [631, 341] on icon at bounding box center [633, 339] width 9 height 9
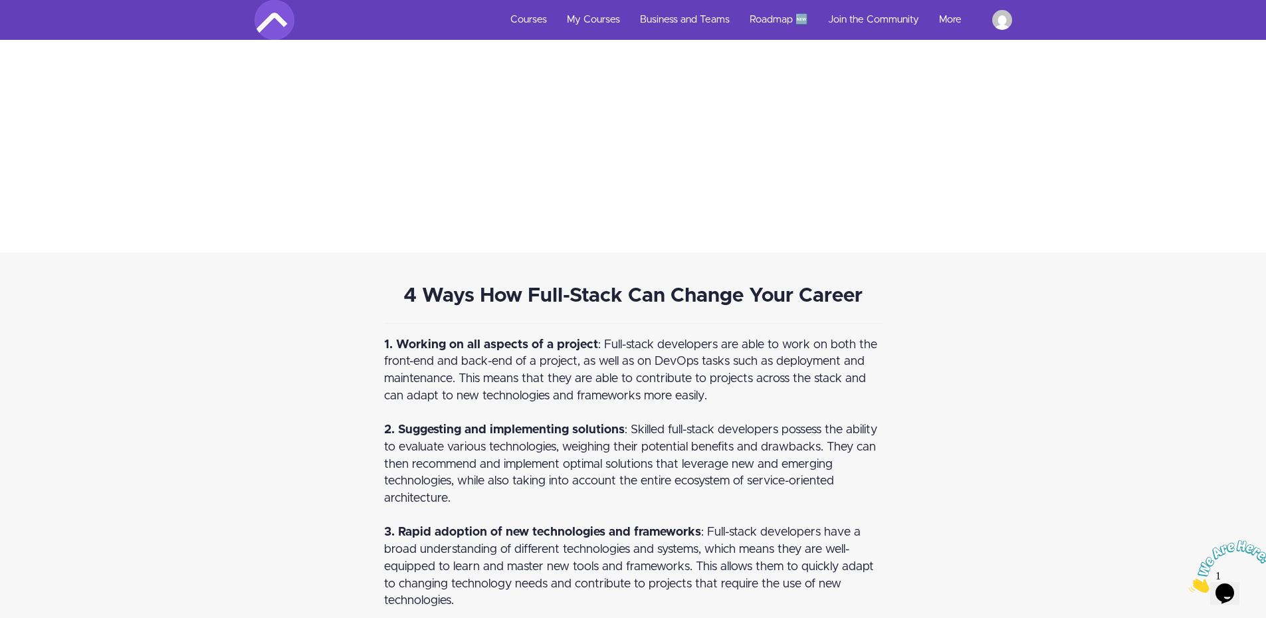
scroll to position [33400, 0]
